Goal: Task Accomplishment & Management: Complete application form

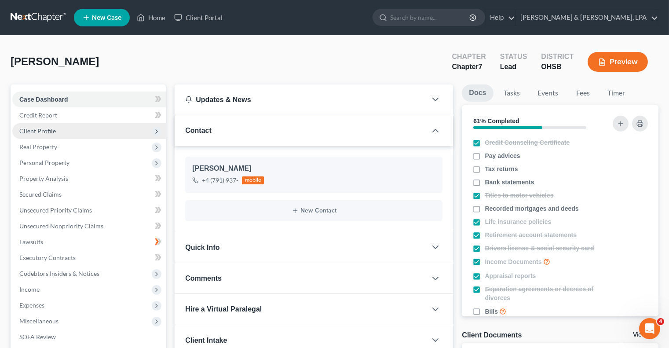
click at [89, 126] on span "Client Profile" at bounding box center [89, 131] width 154 height 16
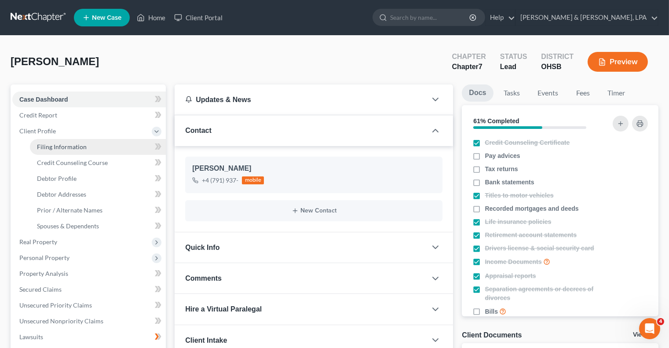
click at [97, 152] on link "Filing Information" at bounding box center [98, 147] width 136 height 16
select select "1"
select select "0"
select select "36"
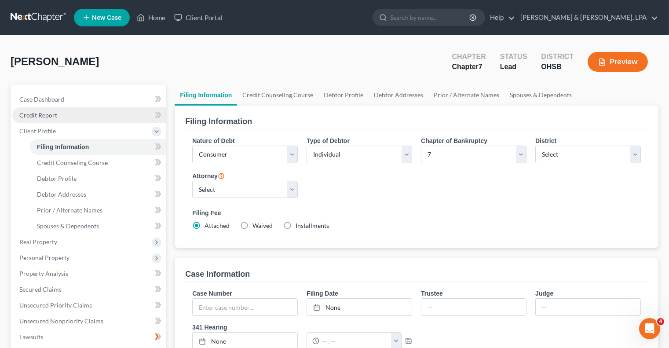
click at [59, 116] on link "Credit Report" at bounding box center [89, 115] width 154 height 16
